Goal: Check status: Check status

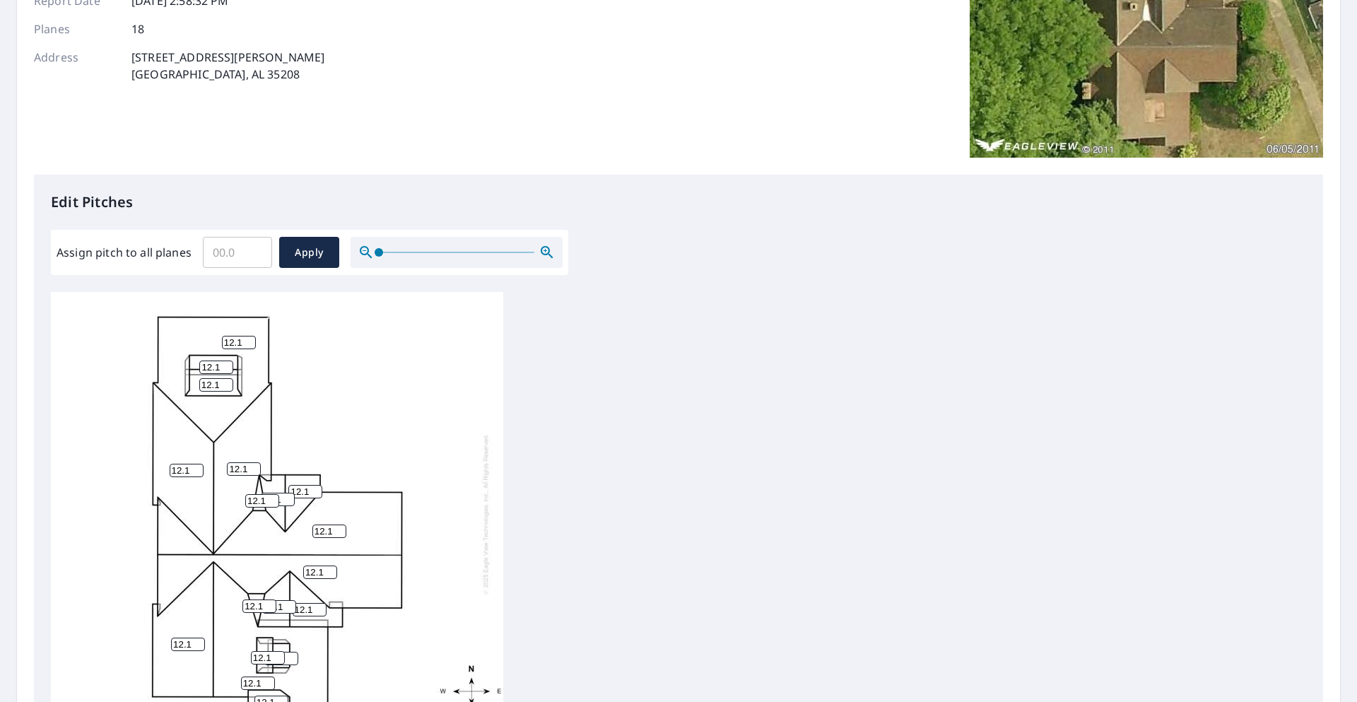
scroll to position [14, 0]
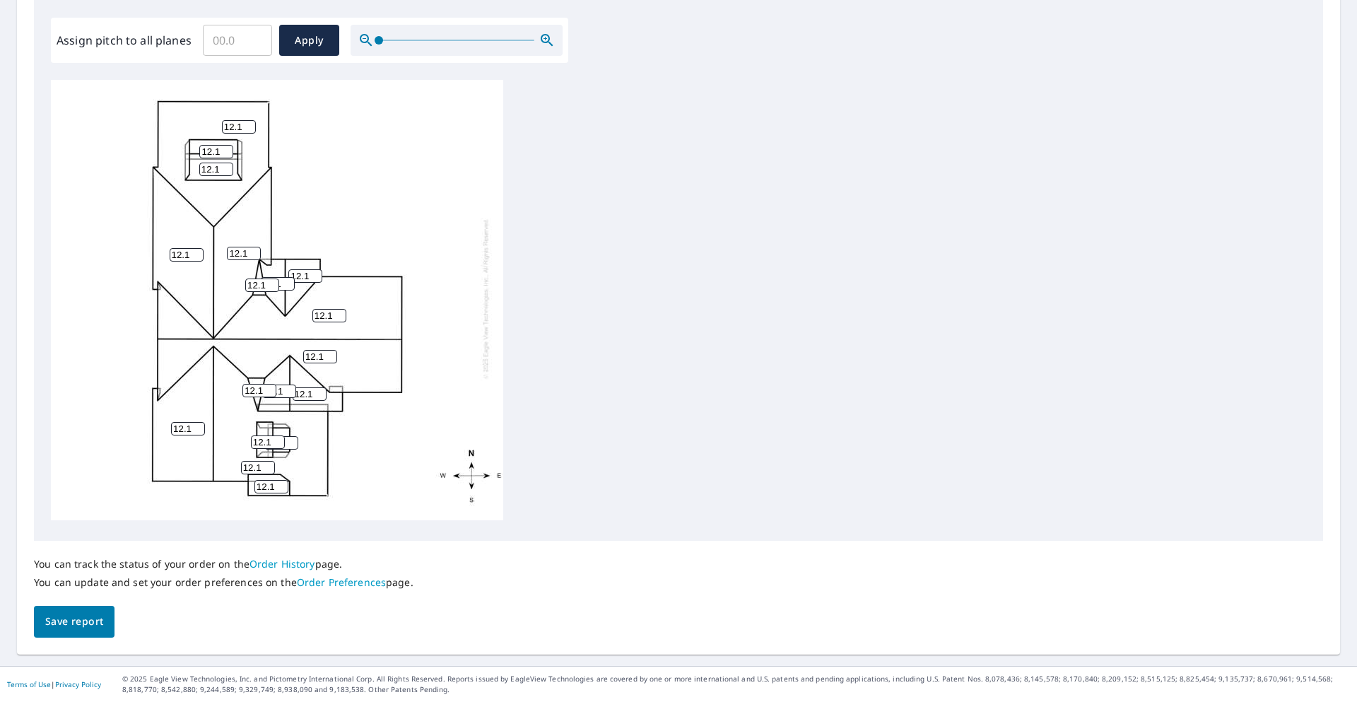
click at [95, 620] on span "Save report" at bounding box center [74, 622] width 58 height 18
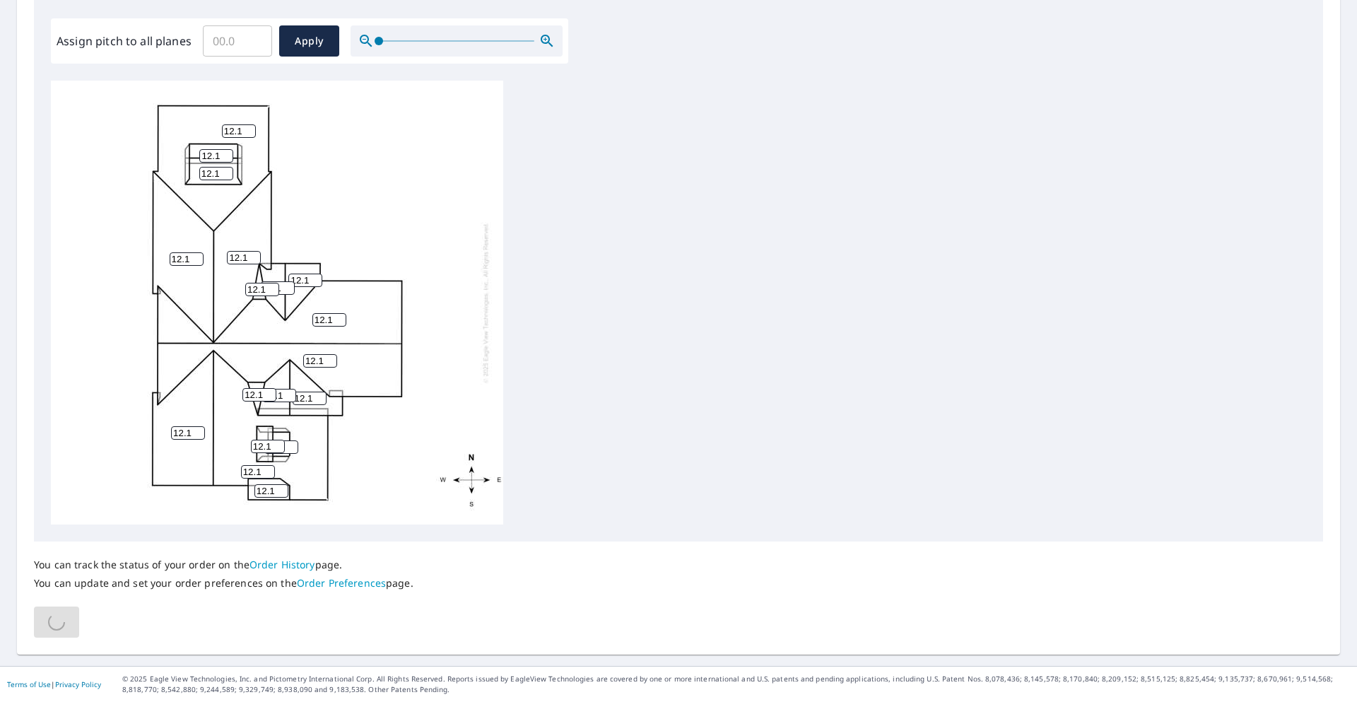
scroll to position [0, 0]
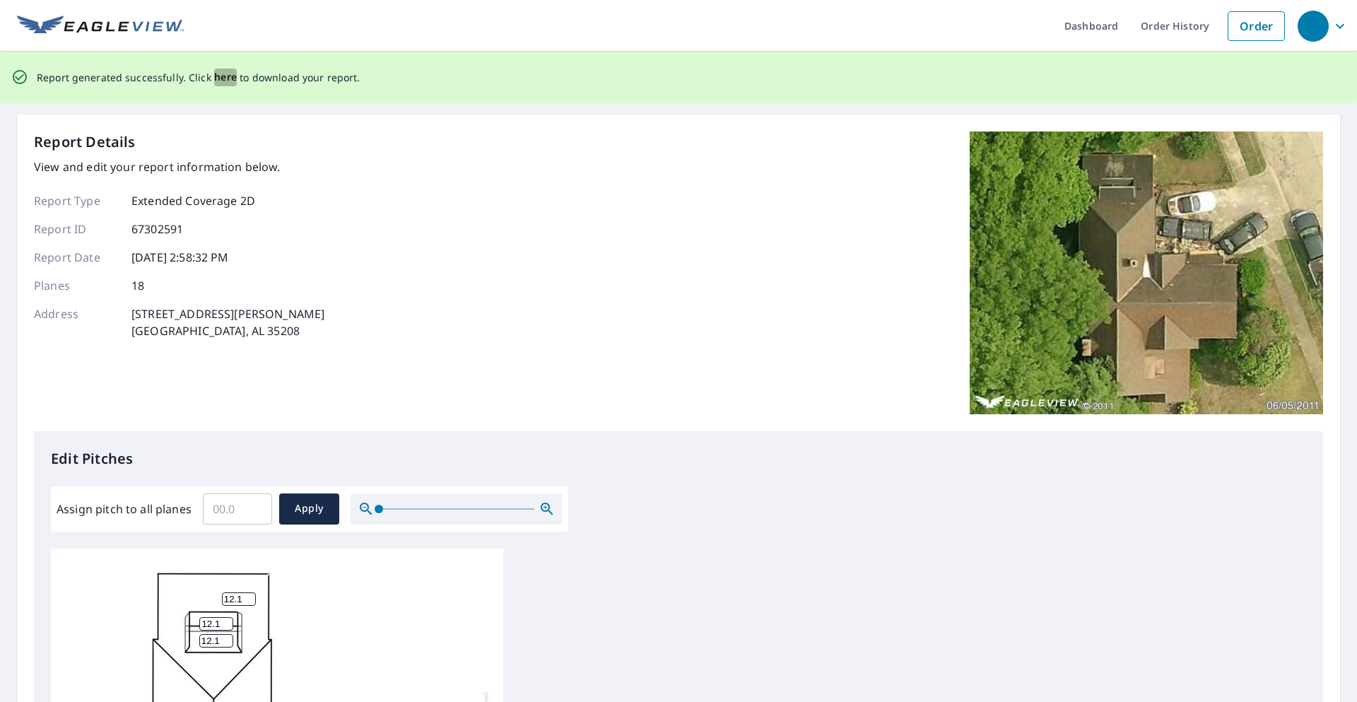
click at [229, 80] on span "here" at bounding box center [225, 78] width 23 height 18
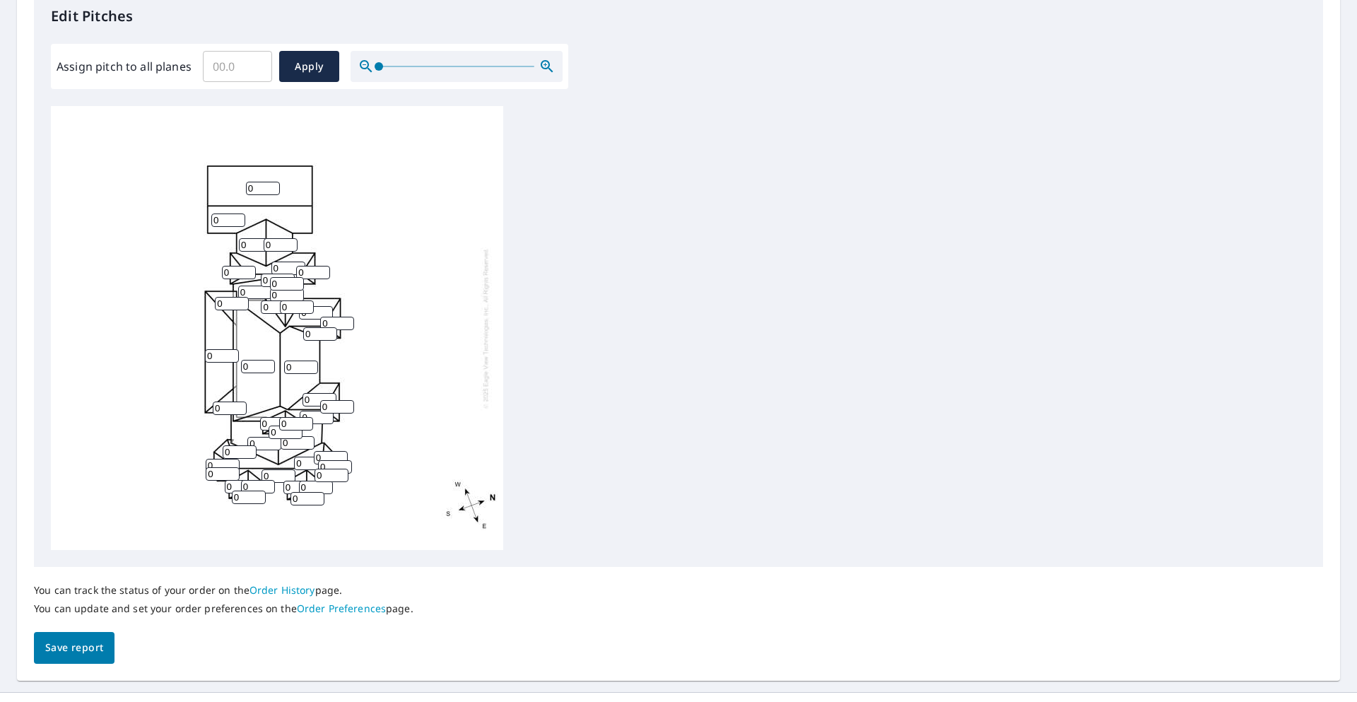
scroll to position [37, 0]
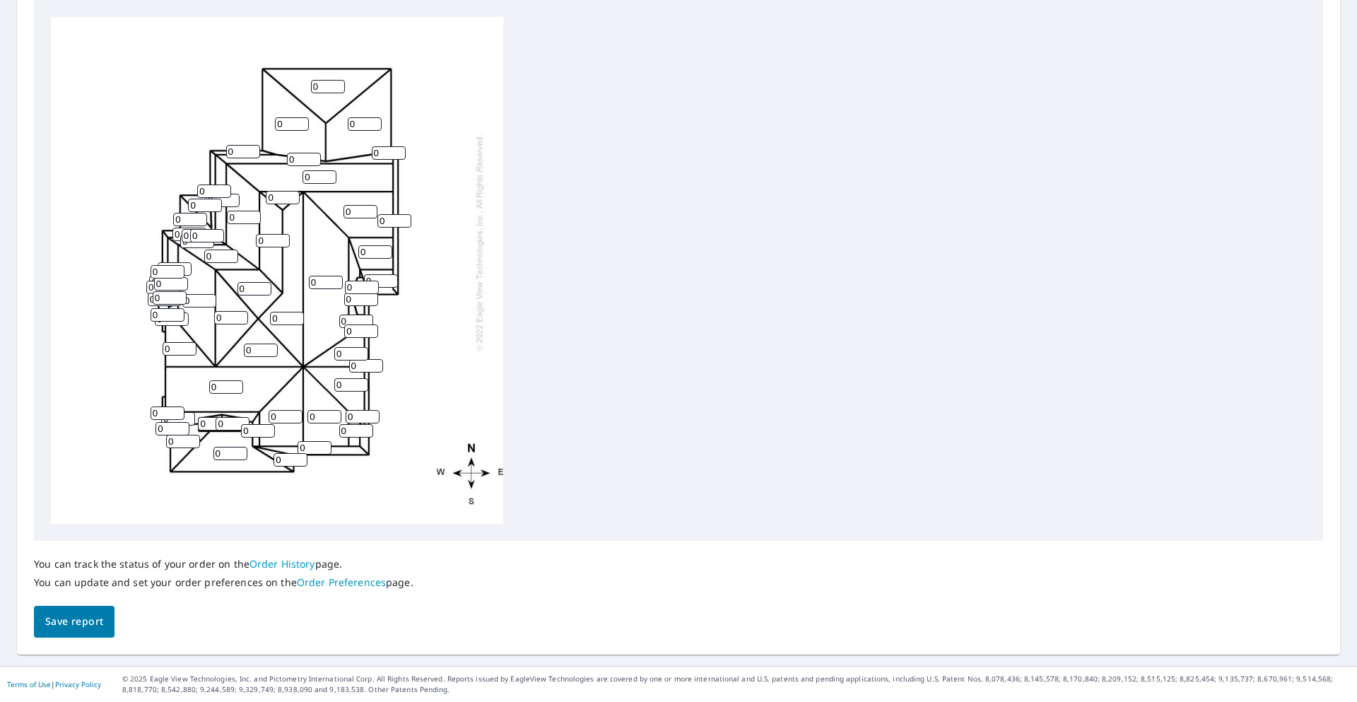
scroll to position [197, 0]
